Goal: Transaction & Acquisition: Purchase product/service

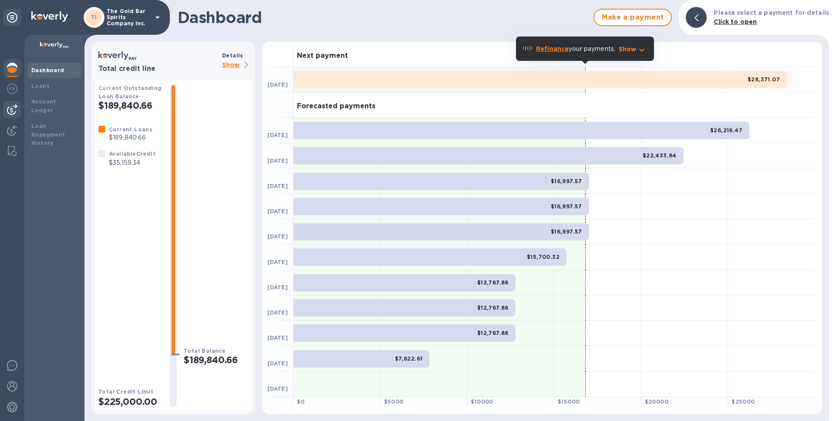
click at [12, 111] on img at bounding box center [12, 109] width 10 height 10
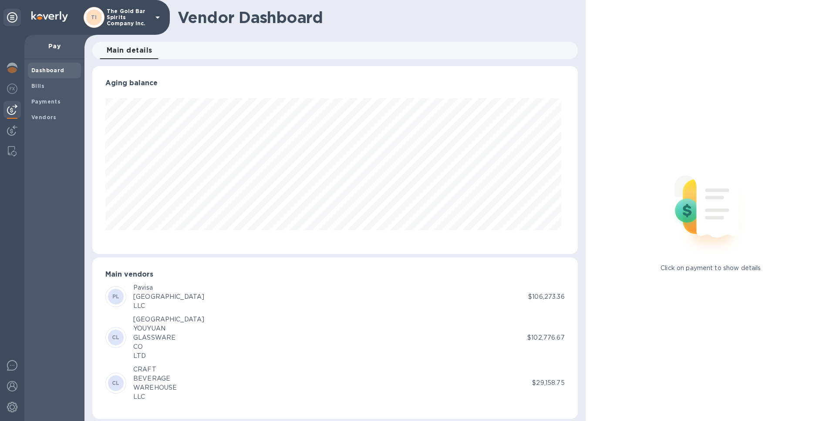
scroll to position [7, 0]
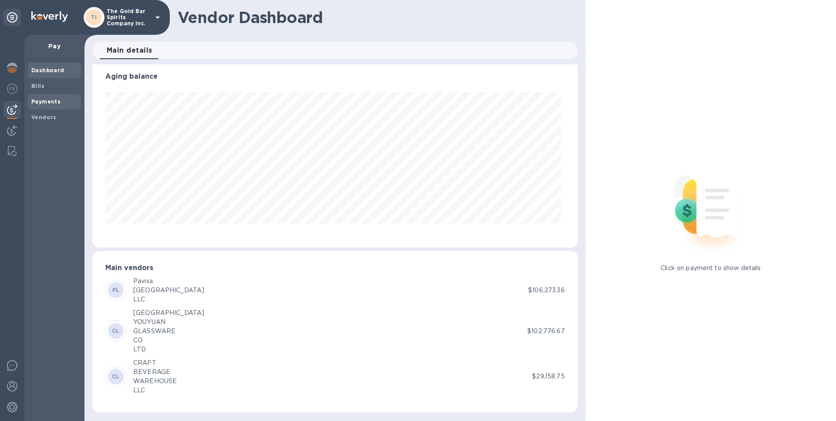
click at [46, 101] on b "Payments" at bounding box center [45, 101] width 29 height 7
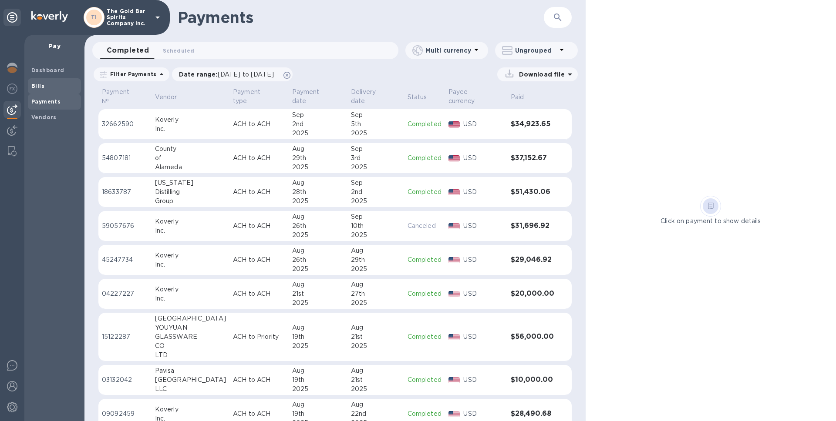
click at [54, 86] on span "Bills" at bounding box center [54, 86] width 46 height 9
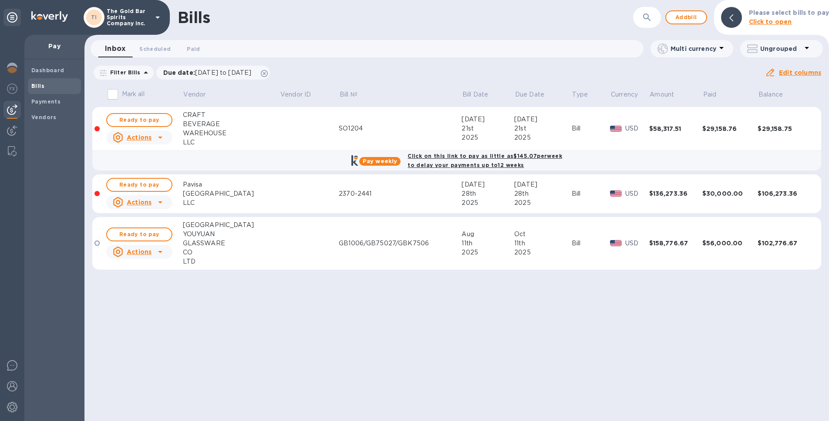
click at [379, 131] on div "SO1204" at bounding box center [400, 128] width 123 height 9
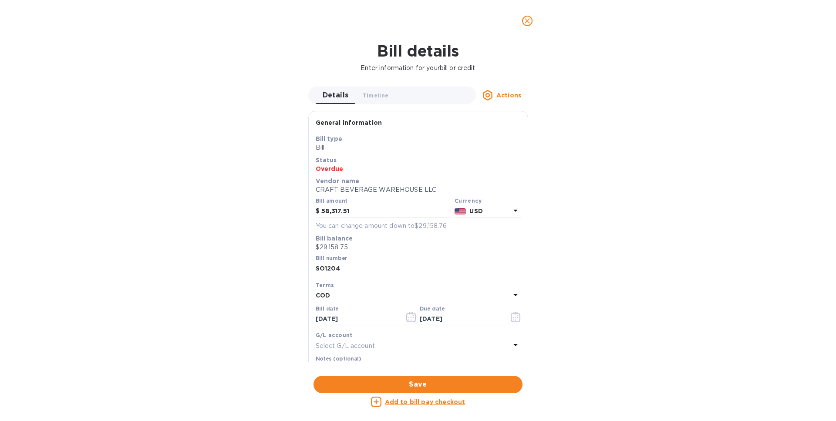
click at [523, 23] on icon "close" at bounding box center [527, 21] width 9 height 9
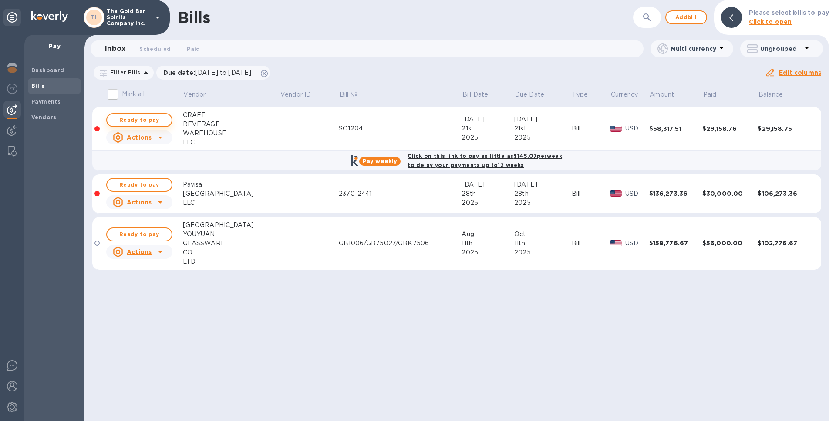
click at [140, 120] on span "Ready to pay" at bounding box center [139, 120] width 50 height 10
click at [139, 121] on span "Ready to pay" at bounding box center [139, 120] width 50 height 10
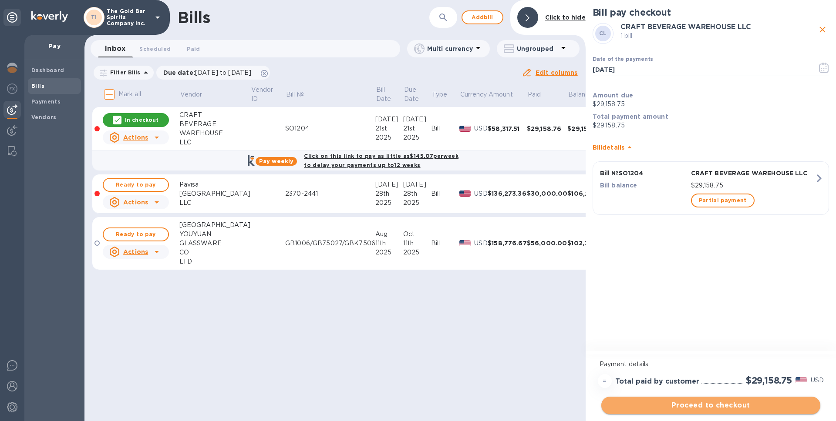
click at [726, 402] on span "Proceed to checkout" at bounding box center [710, 405] width 205 height 10
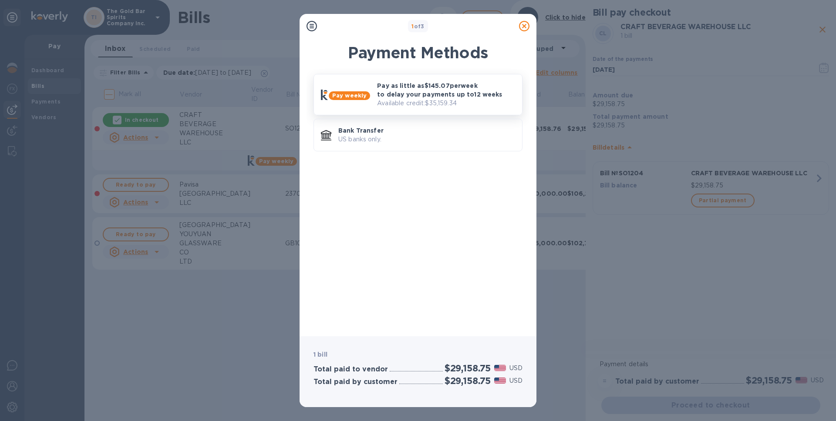
click at [411, 101] on p "Available credit: $35,159.34" at bounding box center [446, 103] width 138 height 9
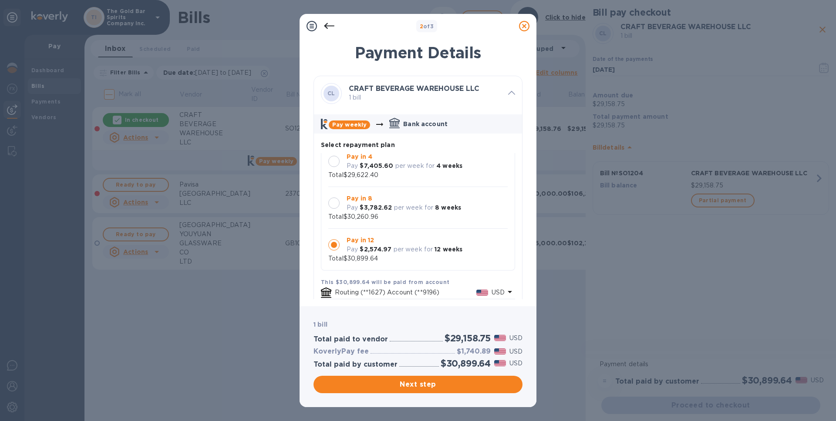
scroll to position [56, 0]
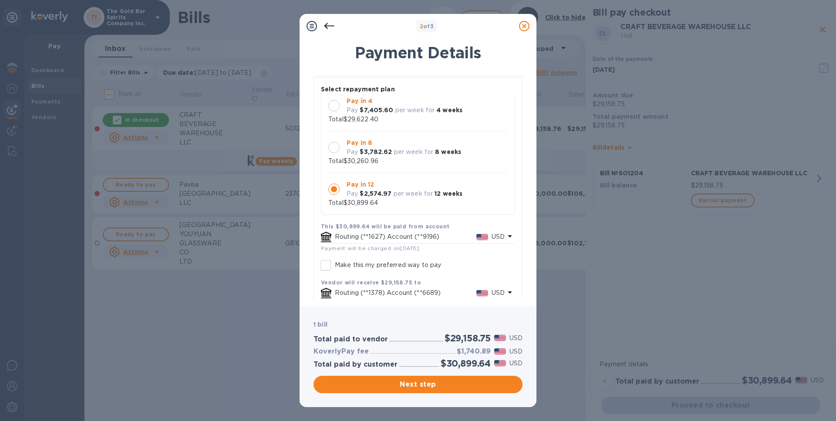
click at [333, 148] on div at bounding box center [333, 147] width 11 height 11
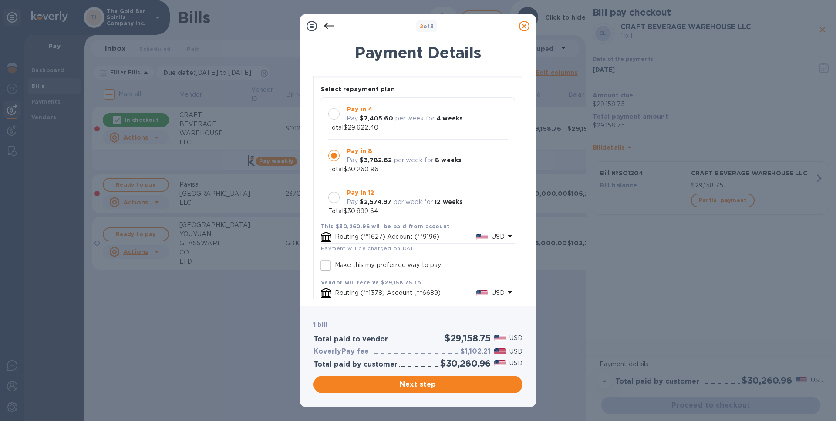
click at [333, 197] on div at bounding box center [333, 197] width 11 height 11
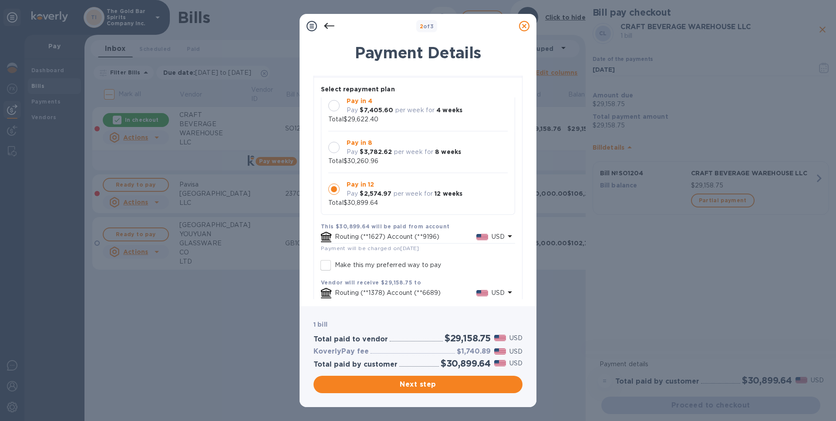
click at [333, 148] on div at bounding box center [333, 147] width 11 height 11
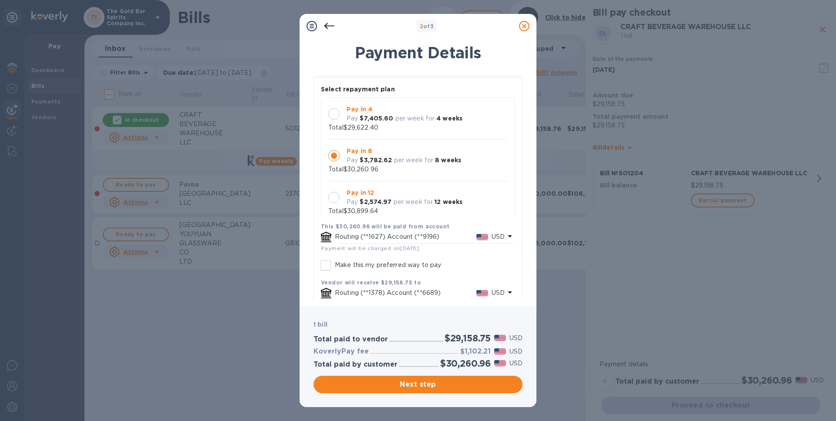
drag, startPoint x: 331, startPoint y: 115, endPoint x: 340, endPoint y: 118, distance: 9.1
click at [331, 115] on div at bounding box center [333, 113] width 11 height 11
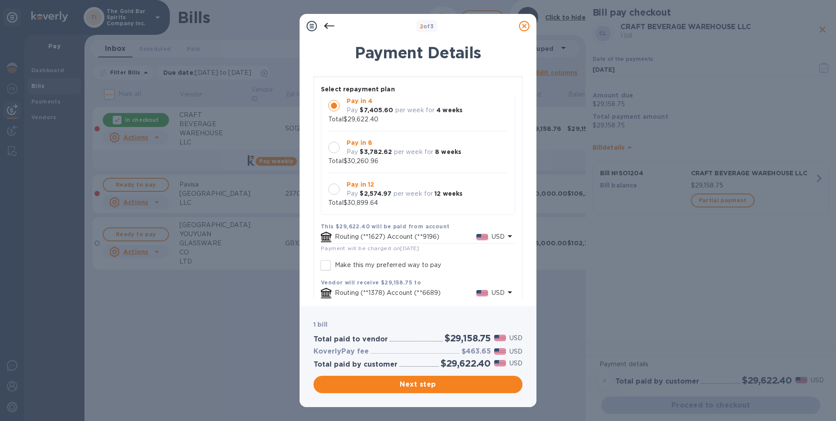
click at [336, 148] on div at bounding box center [333, 147] width 11 height 11
click at [333, 188] on div at bounding box center [333, 189] width 11 height 11
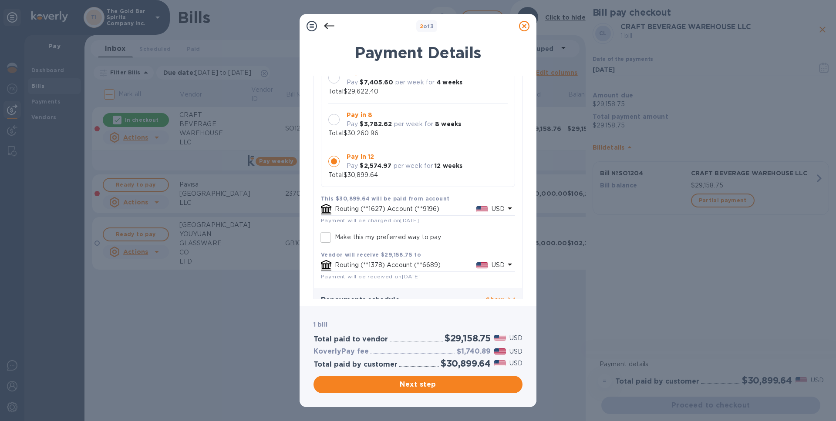
scroll to position [97, 0]
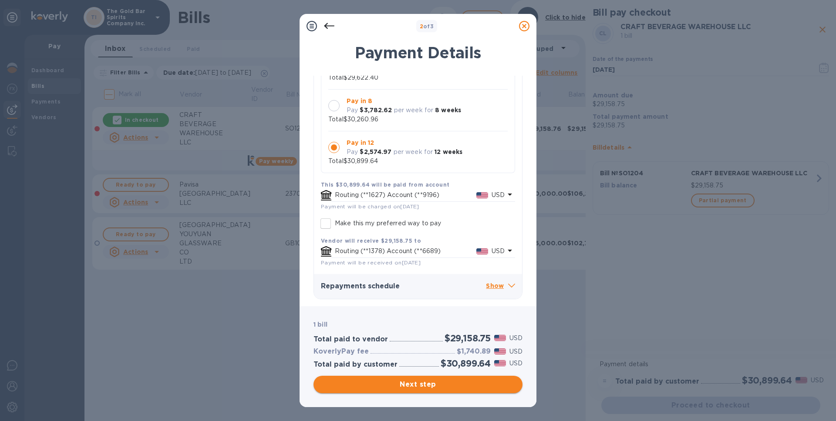
click at [422, 386] on span "Next step" at bounding box center [417, 385] width 195 height 10
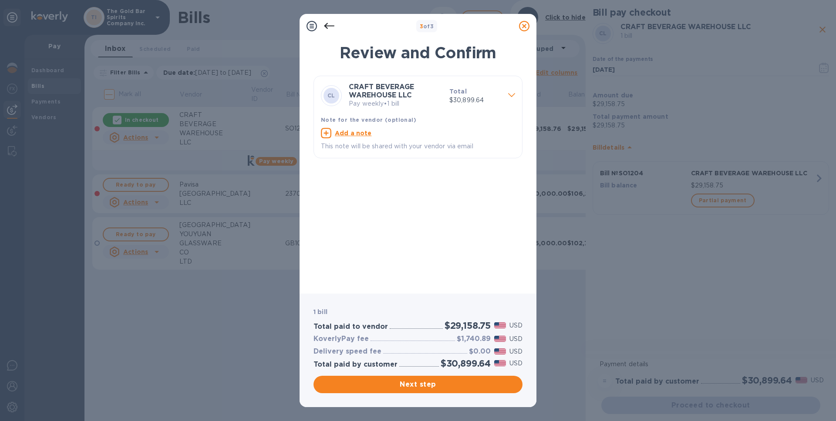
drag, startPoint x: 406, startPoint y: 389, endPoint x: 410, endPoint y: 390, distance: 4.4
click at [408, 389] on span "Next step" at bounding box center [417, 385] width 195 height 10
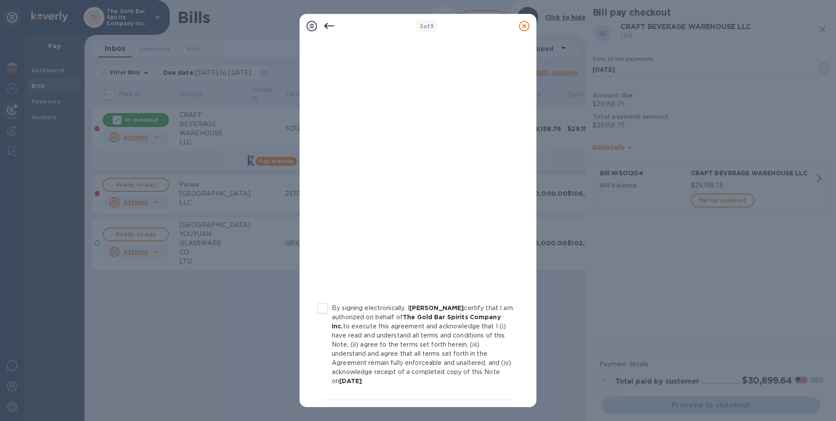
scroll to position [74, 0]
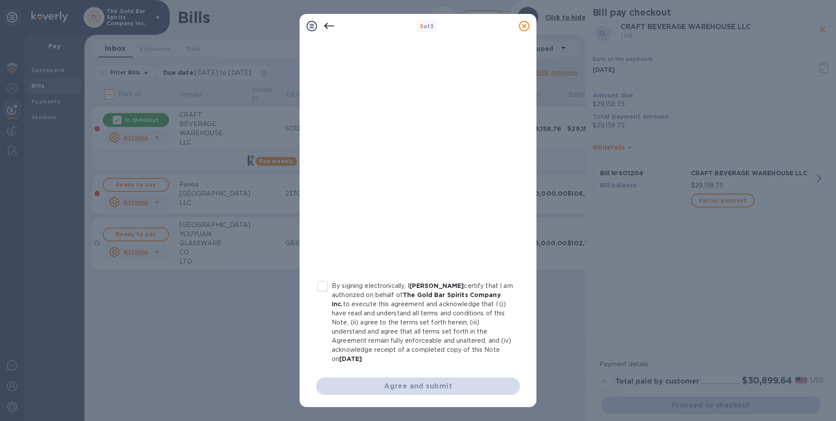
click at [323, 290] on input "By signing electronically, I [PERSON_NAME] certify that I am authorized on beha…" at bounding box center [322, 286] width 18 height 18
checkbox input "true"
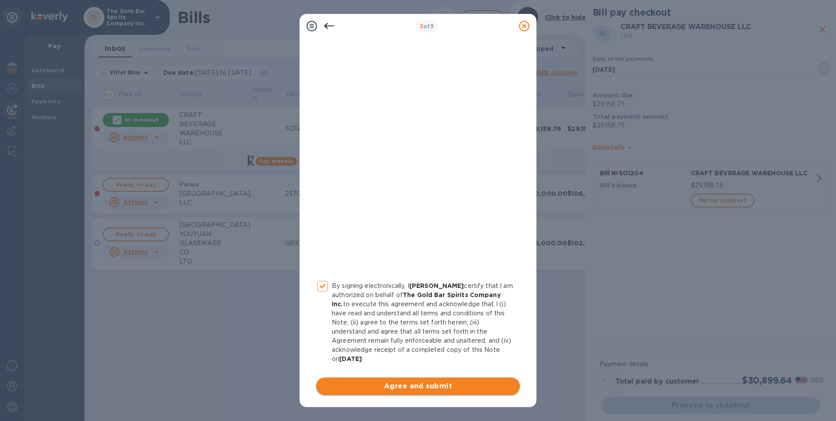
click at [405, 389] on span "Agree and submit" at bounding box center [418, 386] width 190 height 10
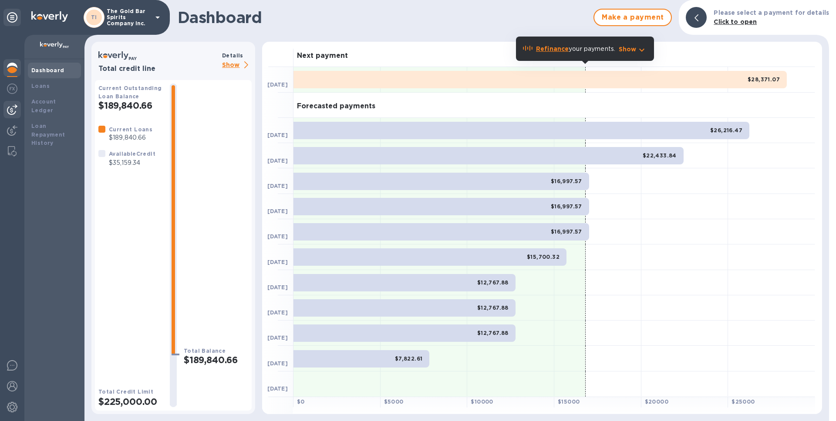
click at [10, 112] on img at bounding box center [12, 109] width 10 height 10
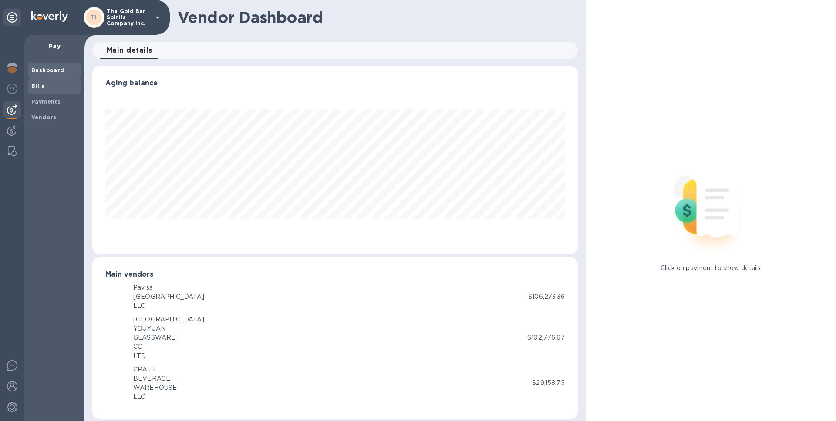
click at [53, 87] on span "Bills" at bounding box center [54, 86] width 46 height 9
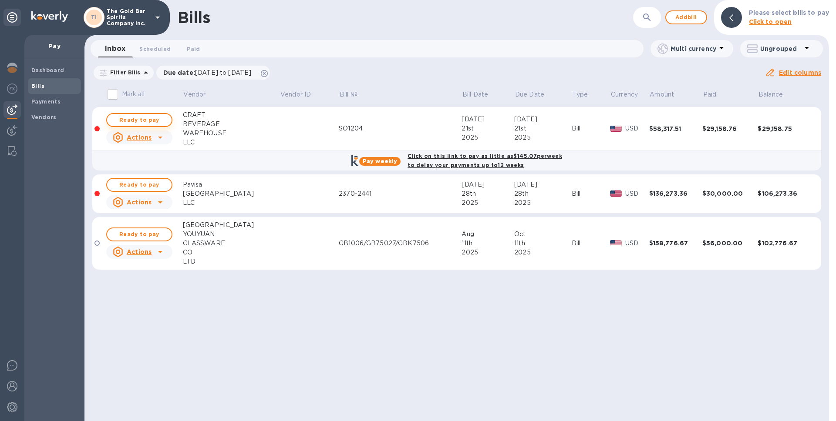
click at [161, 119] on span "Ready to pay" at bounding box center [139, 120] width 50 height 10
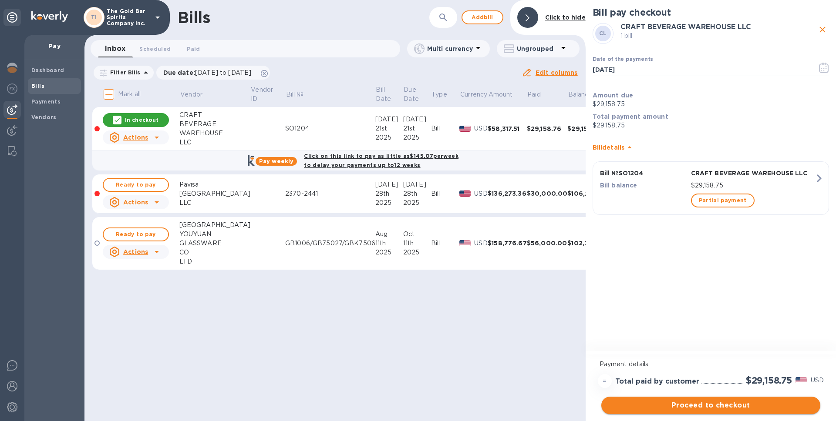
click at [716, 409] on span "Proceed to checkout" at bounding box center [710, 405] width 205 height 10
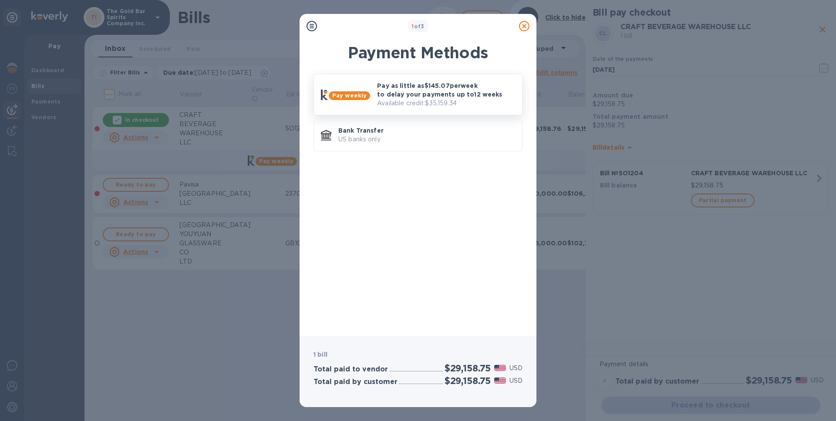
click at [434, 83] on p "Pay as little as $145.07 per week to delay your payments up to 12 weeks" at bounding box center [446, 89] width 138 height 17
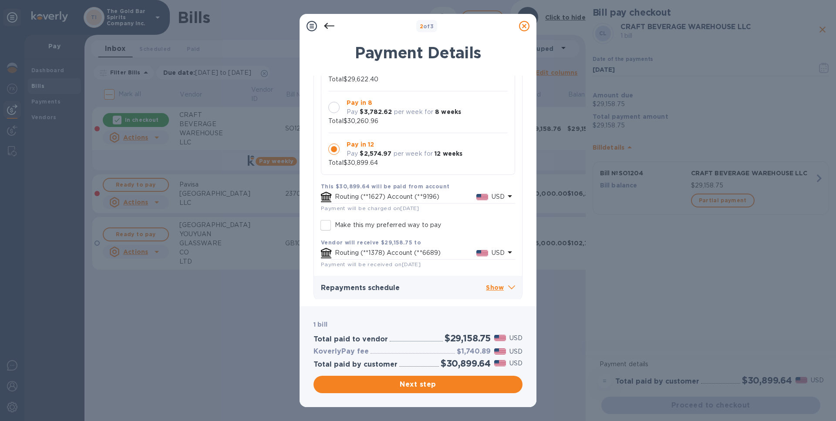
scroll to position [97, 0]
click at [421, 386] on span "Next step" at bounding box center [417, 385] width 195 height 10
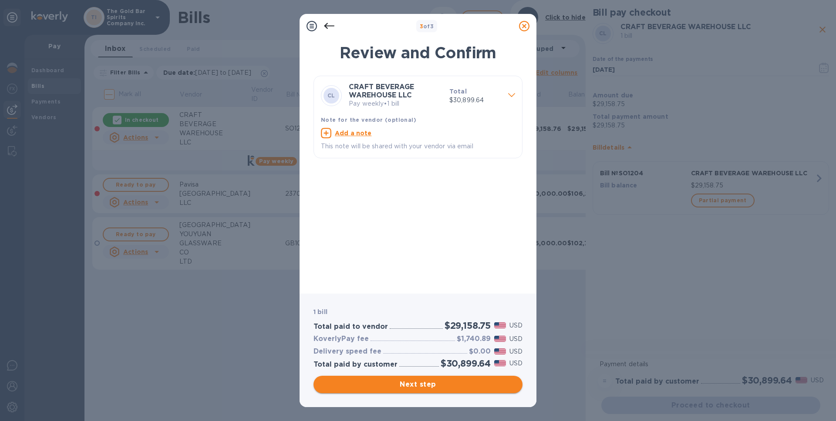
click at [425, 381] on span "Next step" at bounding box center [417, 385] width 195 height 10
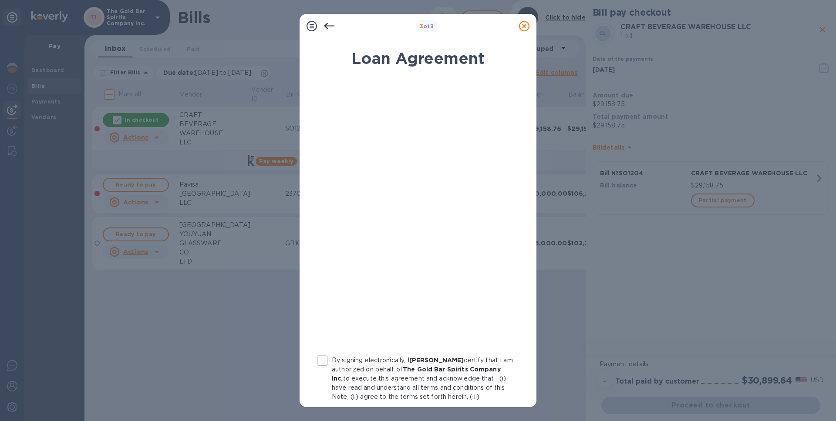
scroll to position [74, 0]
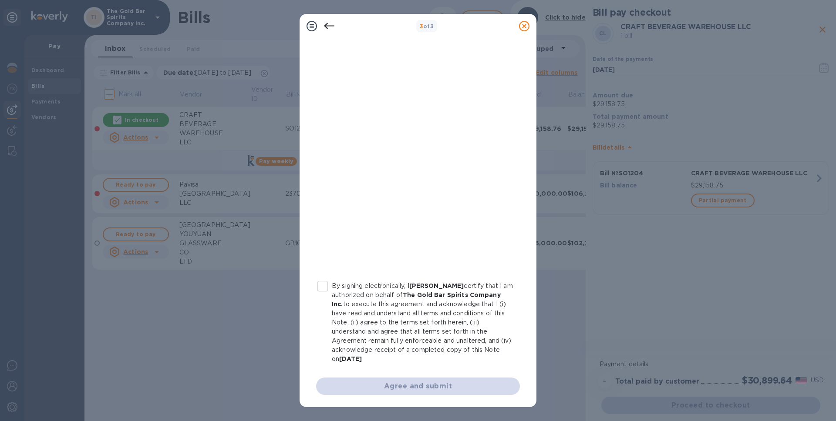
click at [322, 283] on input "By signing electronically, I [PERSON_NAME] certify that I am authorized on beha…" at bounding box center [322, 286] width 18 height 18
checkbox input "true"
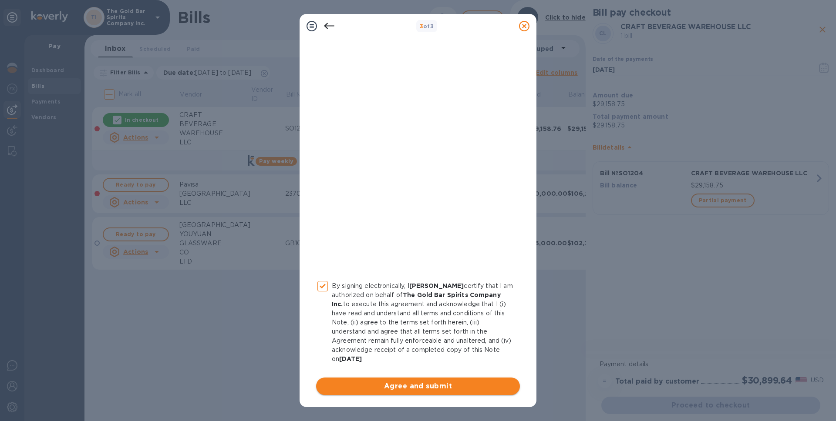
click at [423, 388] on span "Agree and submit" at bounding box center [418, 386] width 190 height 10
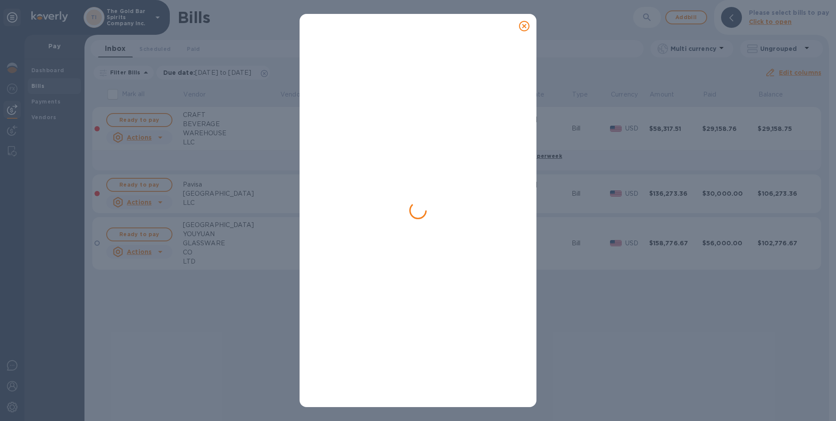
click at [185, 286] on div at bounding box center [418, 210] width 836 height 421
